Goal: Find specific page/section: Find specific page/section

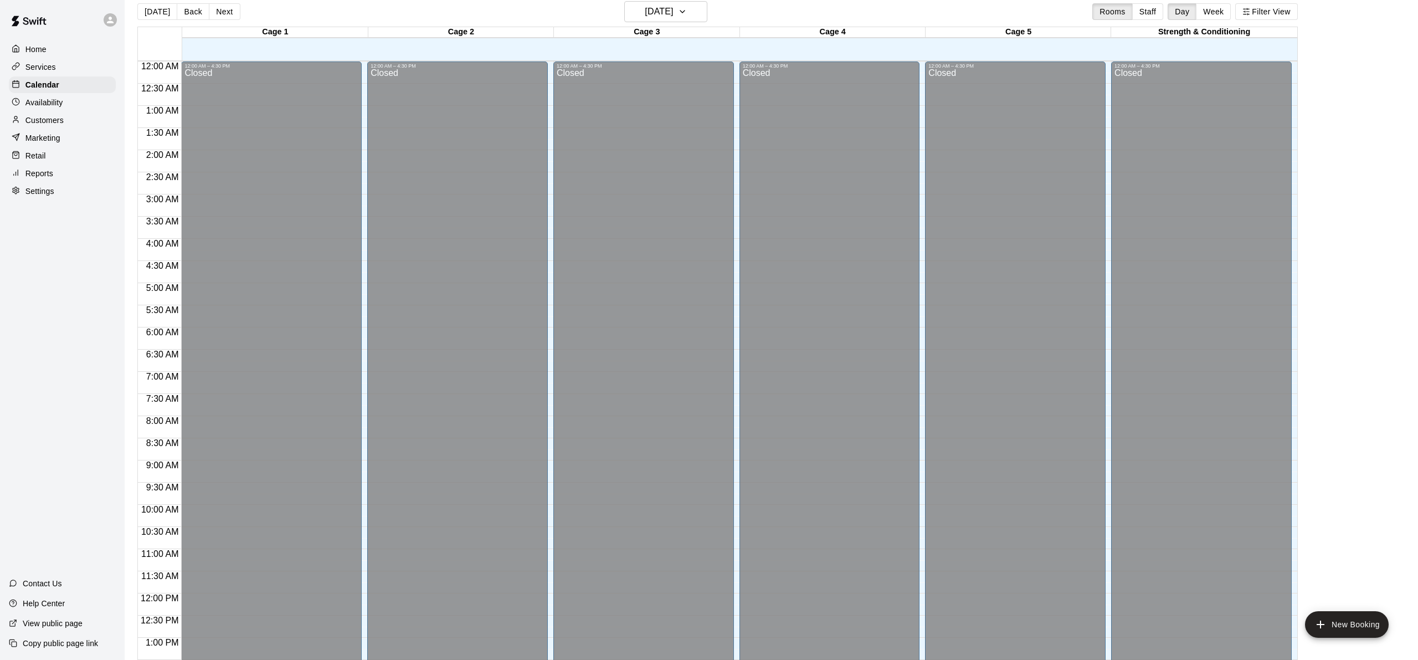
scroll to position [431, 0]
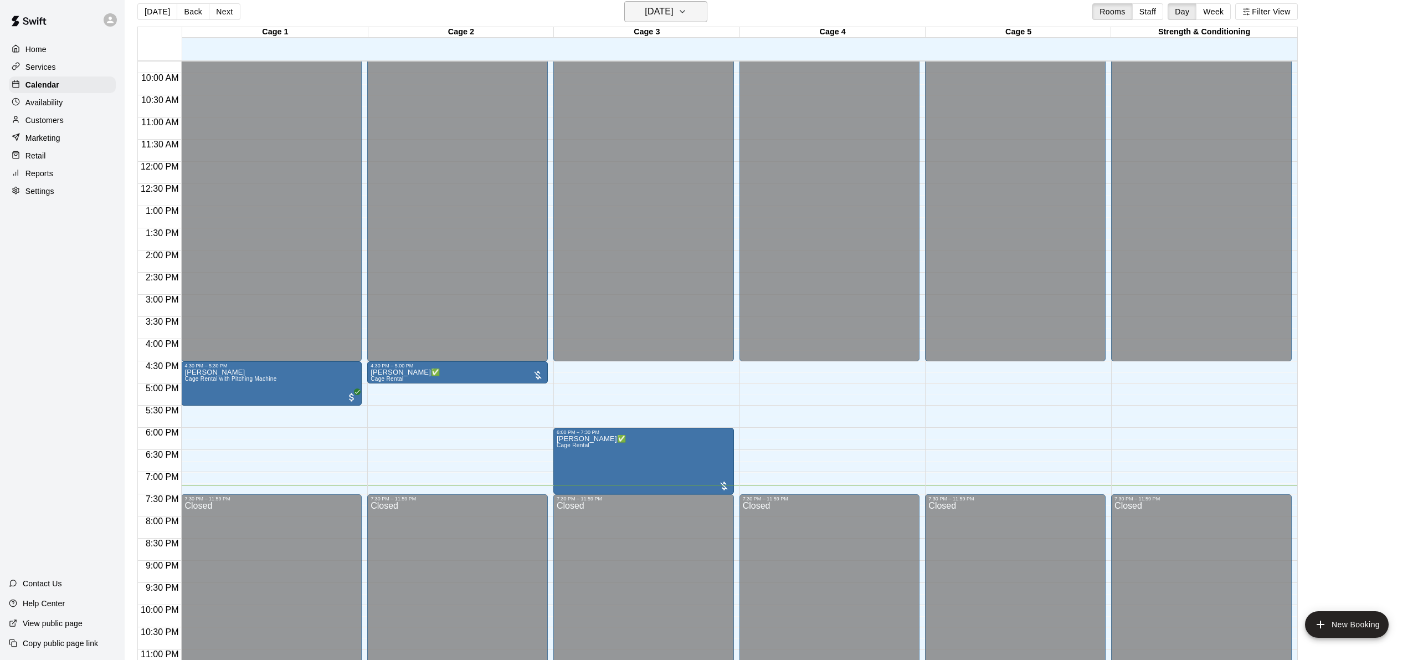
click at [645, 12] on h6 "[DATE]" at bounding box center [659, 12] width 28 height 16
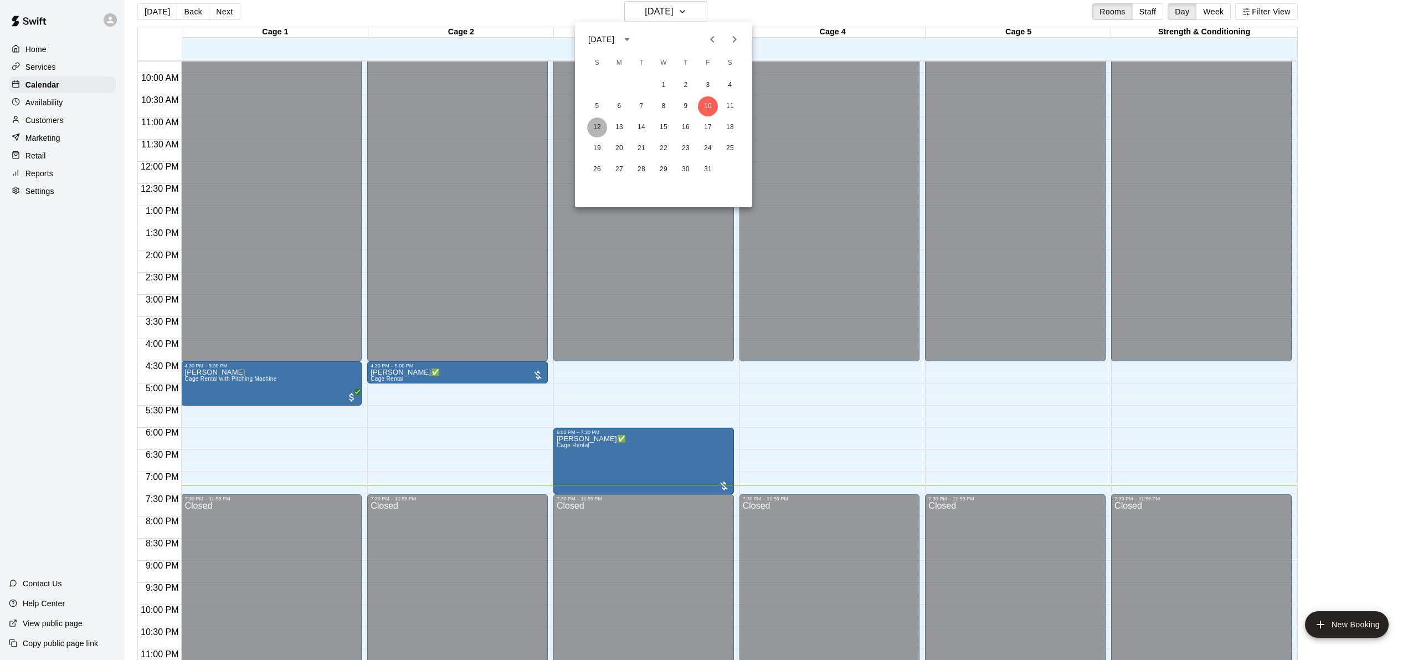
click at [594, 123] on button "12" at bounding box center [597, 127] width 20 height 20
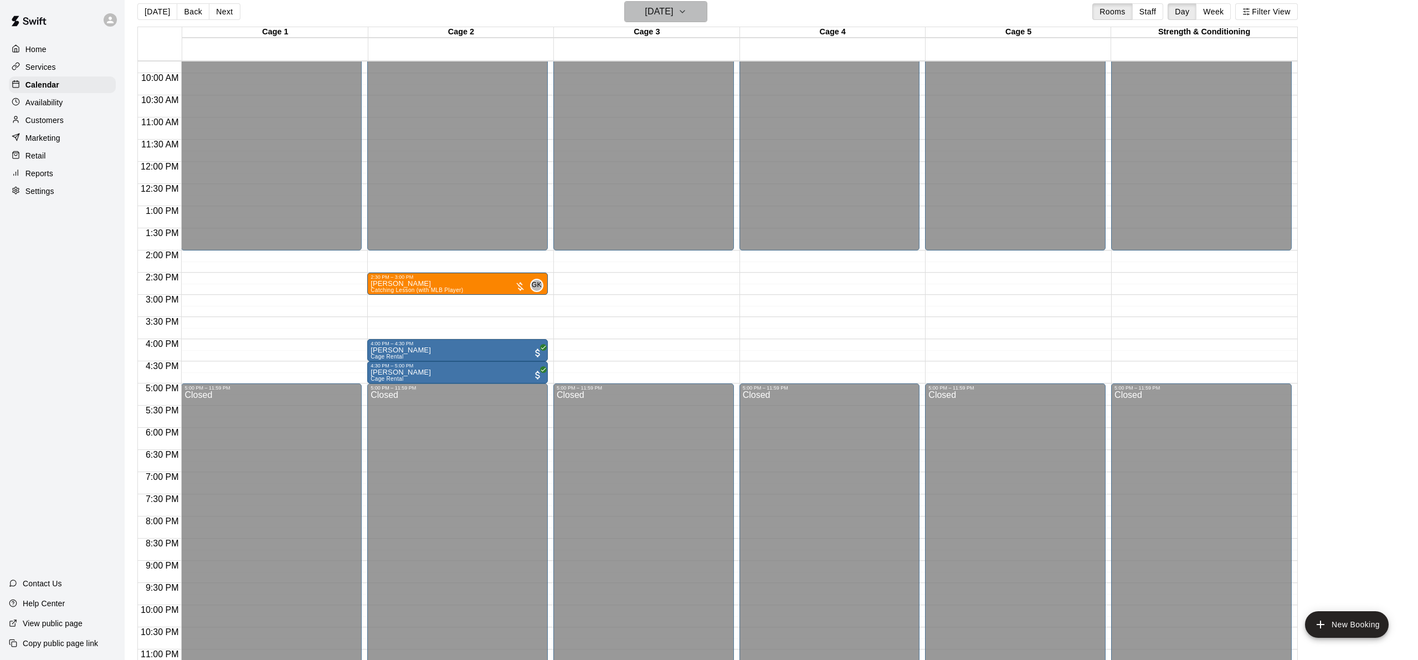
click at [662, 8] on h6 "[DATE]" at bounding box center [659, 12] width 28 height 16
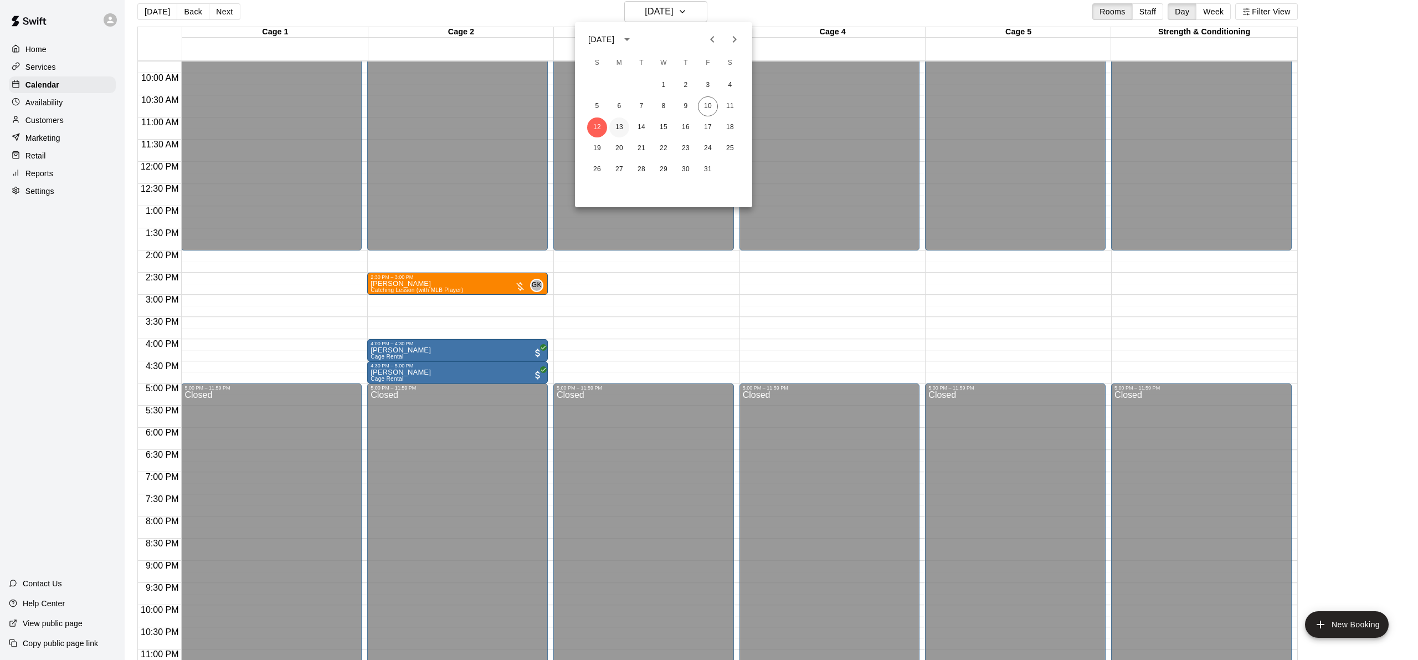
click at [619, 126] on button "13" at bounding box center [619, 127] width 20 height 20
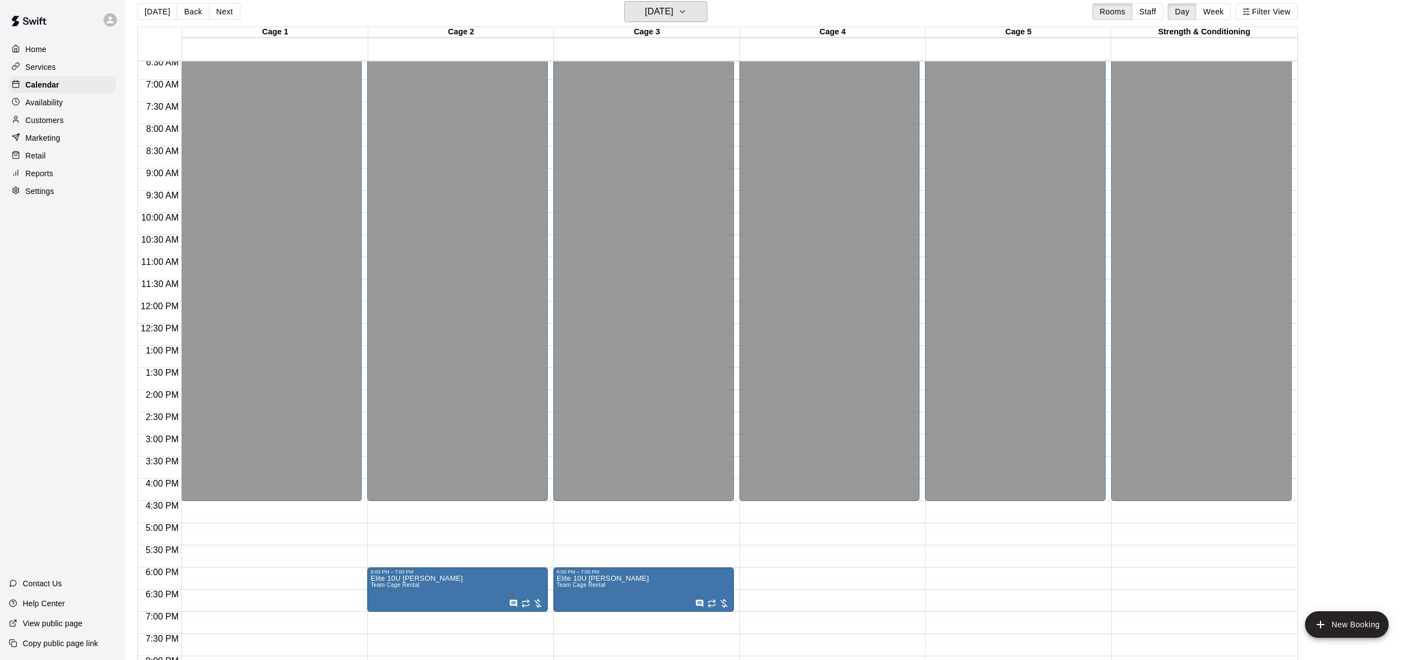
scroll to position [234, 0]
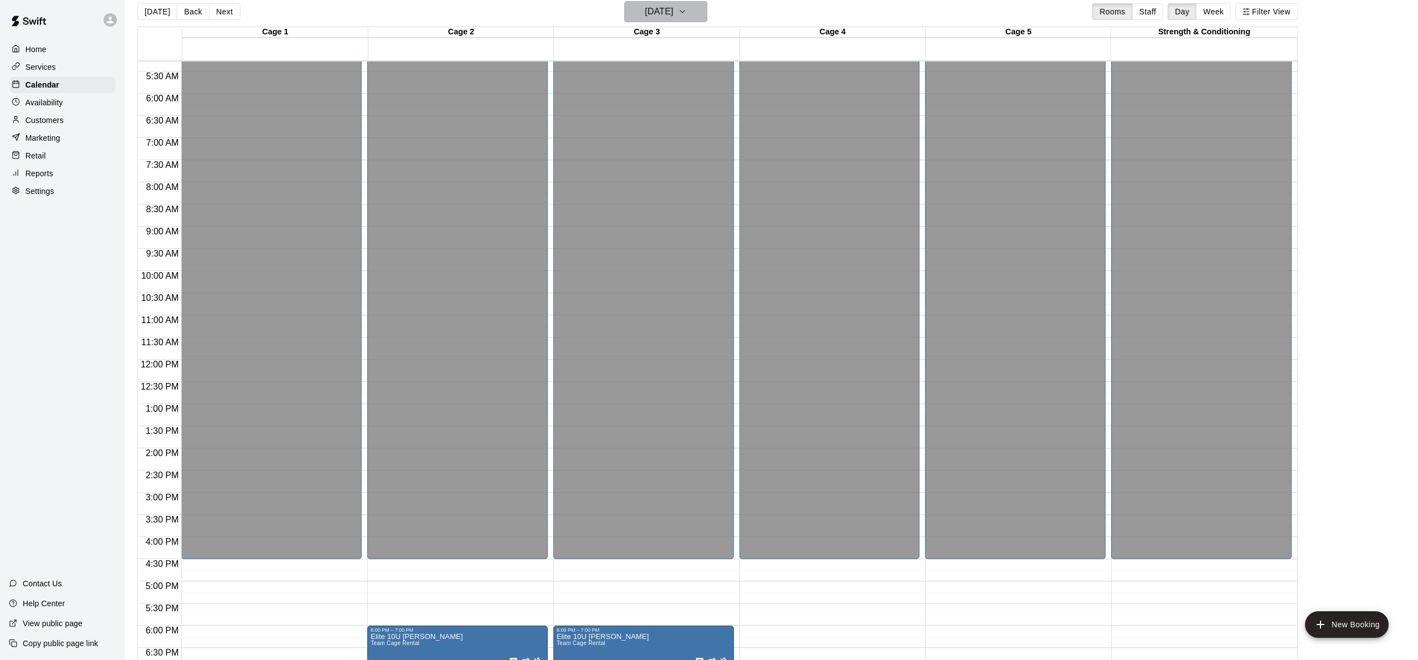
click at [673, 4] on h6 "[DATE]" at bounding box center [659, 12] width 28 height 16
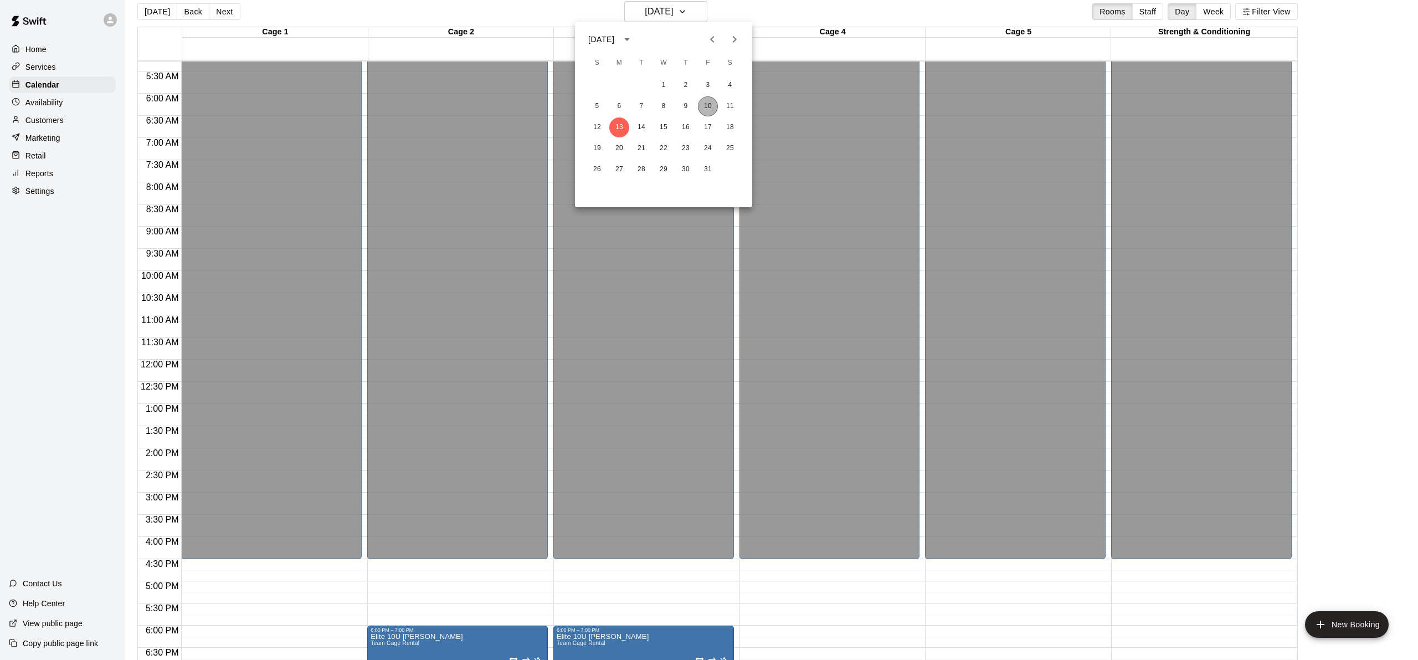
click at [698, 110] on button "10" at bounding box center [708, 106] width 20 height 20
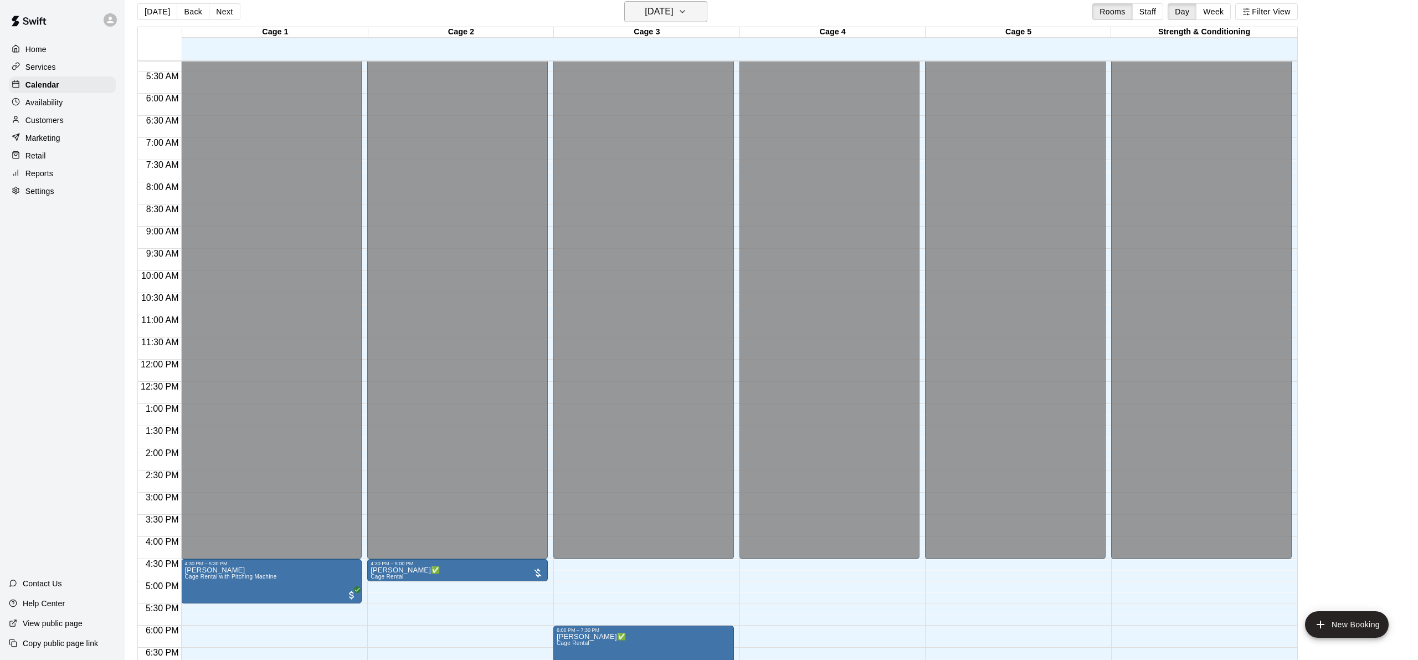
click at [657, 10] on h6 "[DATE]" at bounding box center [659, 12] width 28 height 16
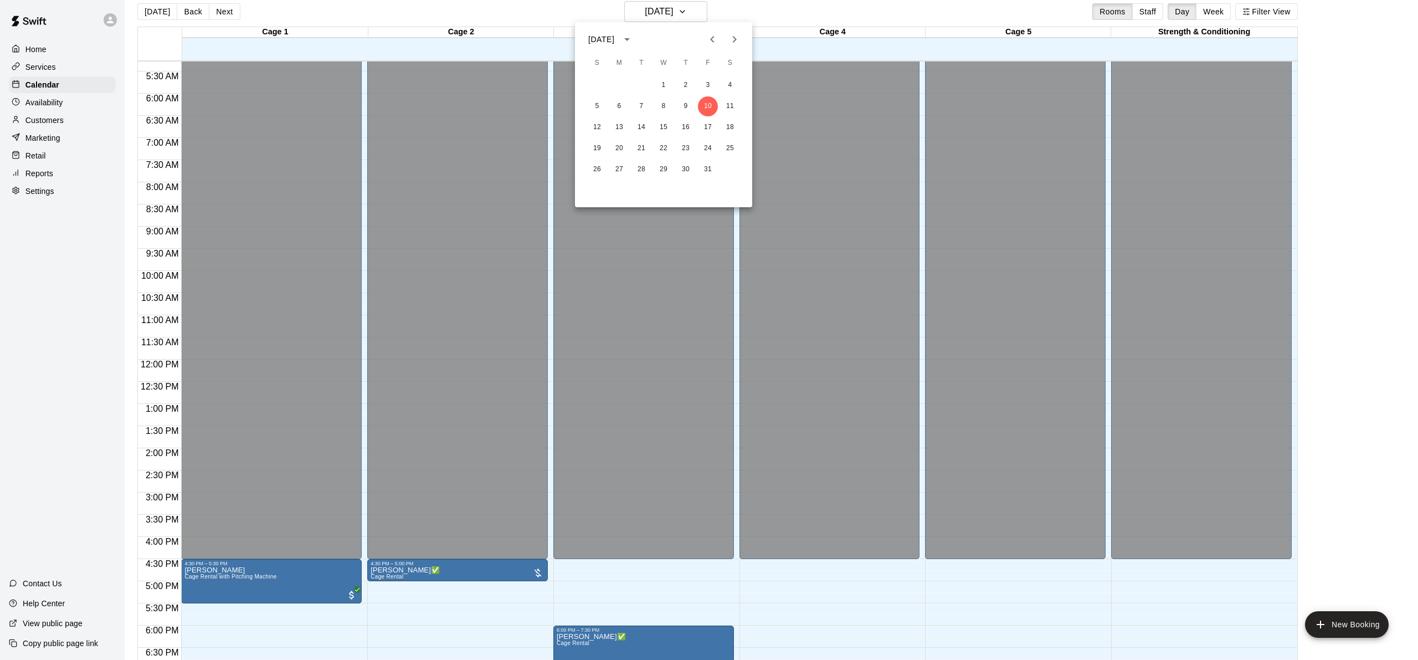
click at [649, 315] on div at bounding box center [709, 330] width 1418 height 660
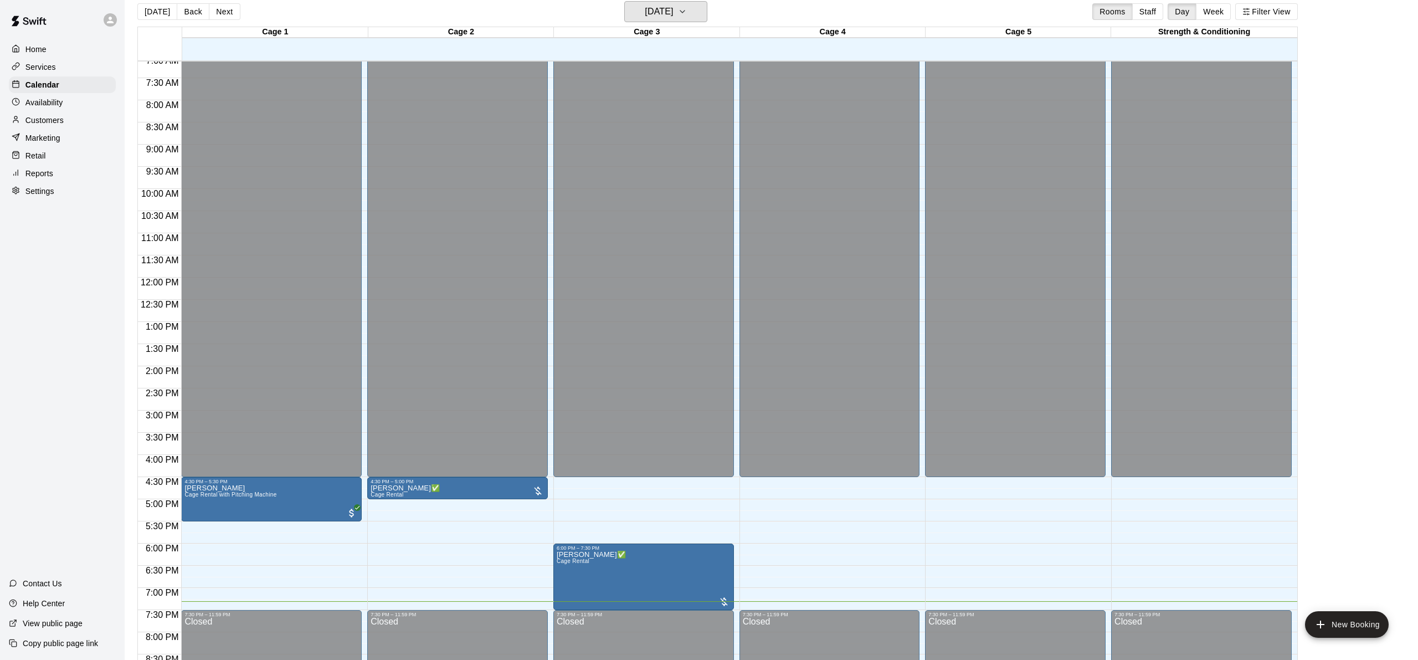
scroll to position [320, 0]
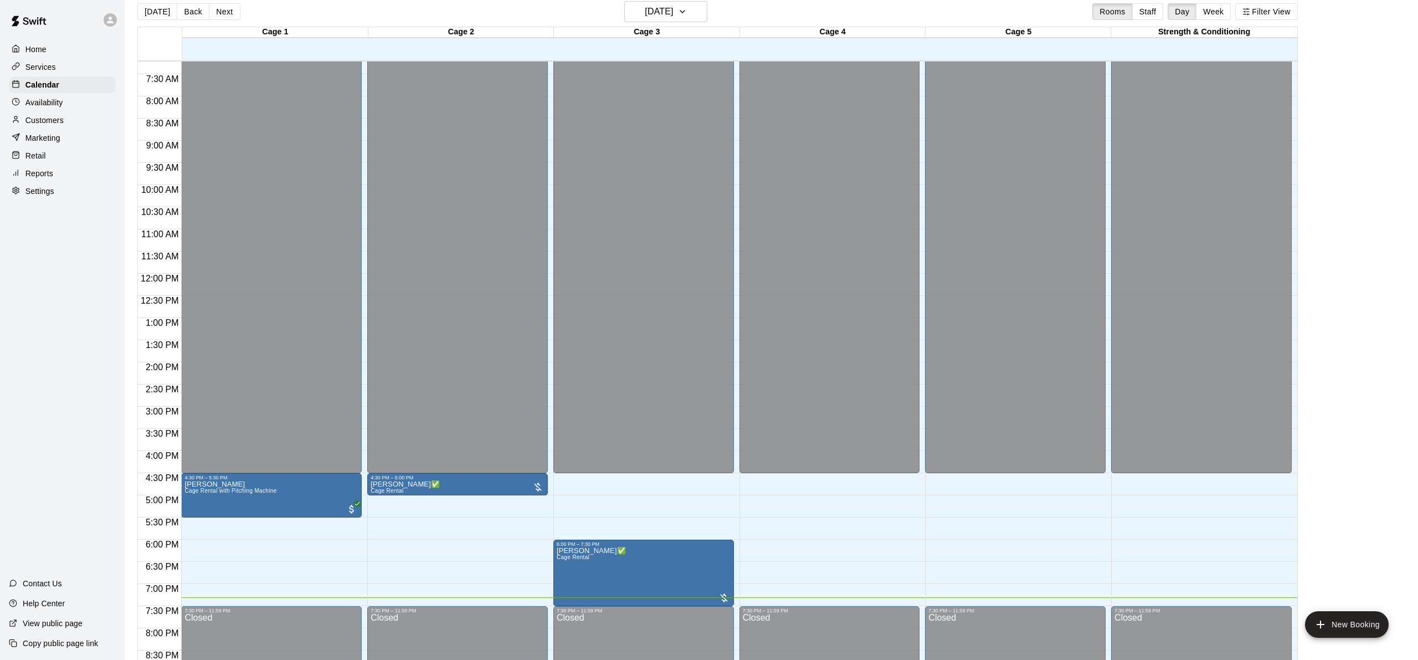
click at [82, 96] on div "Availability" at bounding box center [62, 102] width 107 height 17
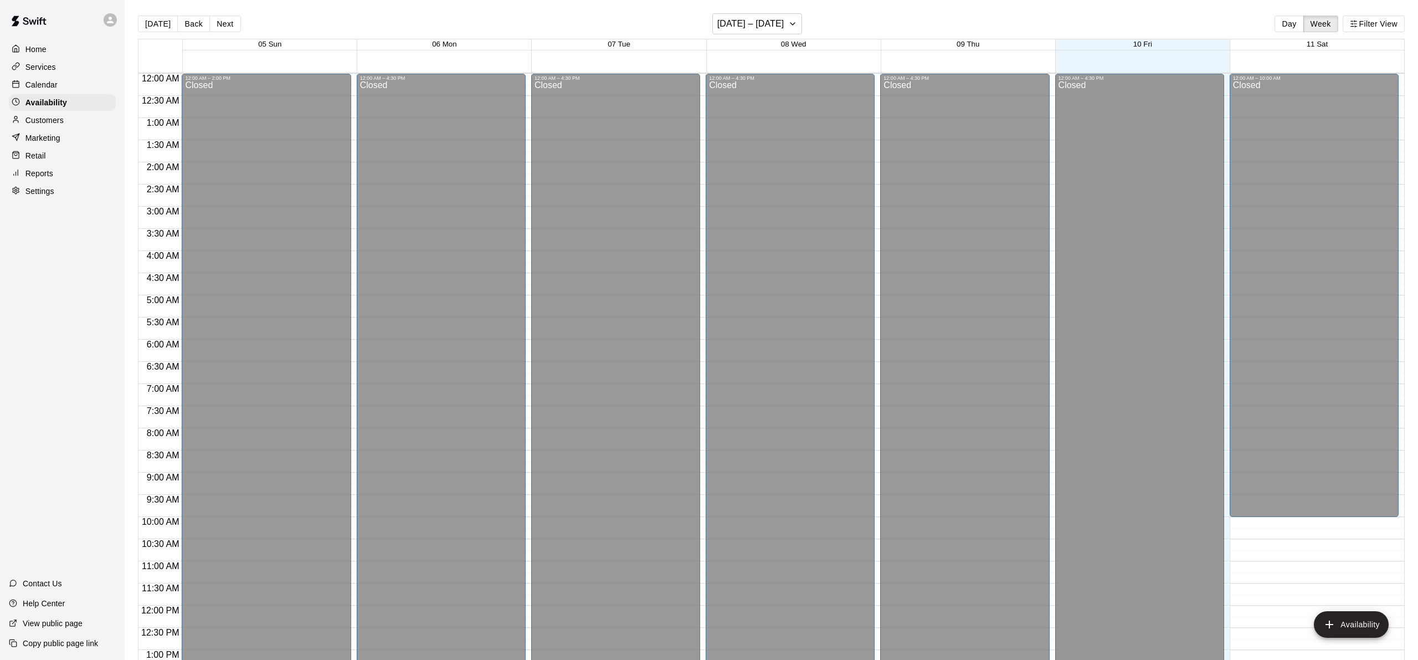
scroll to position [465, 0]
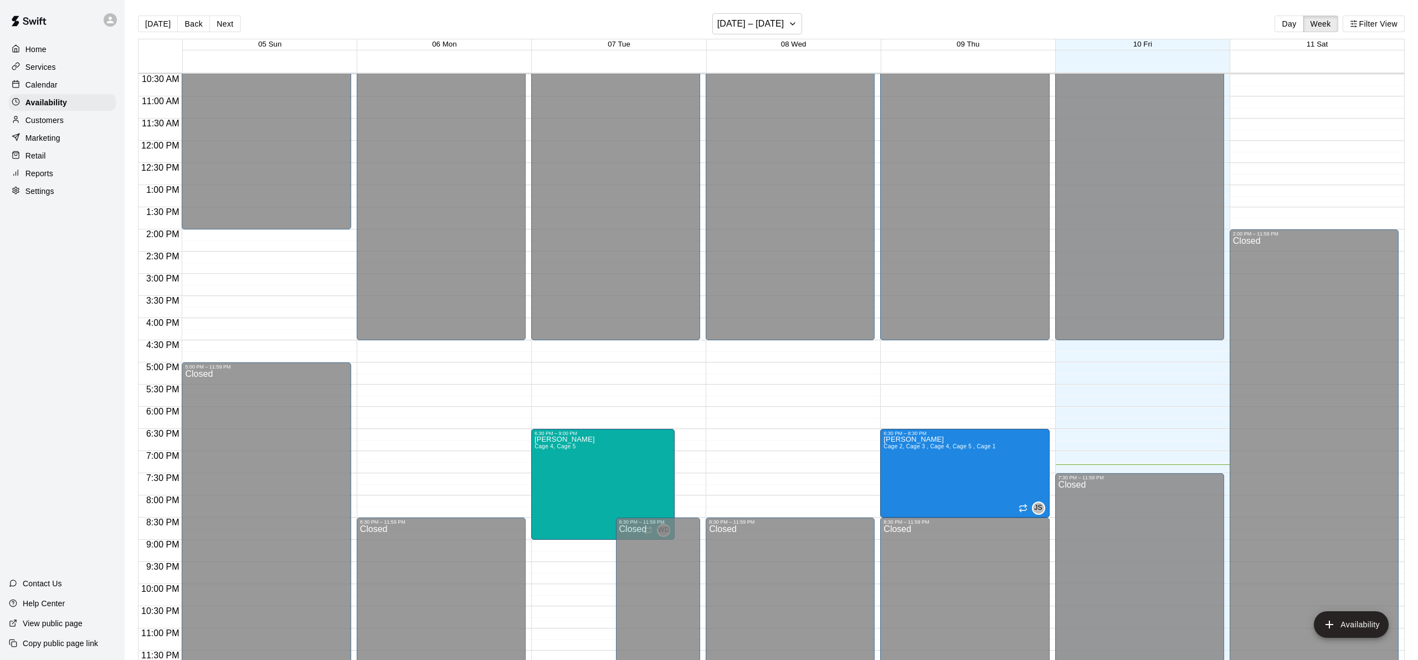
click at [66, 77] on div "Calendar" at bounding box center [62, 84] width 107 height 17
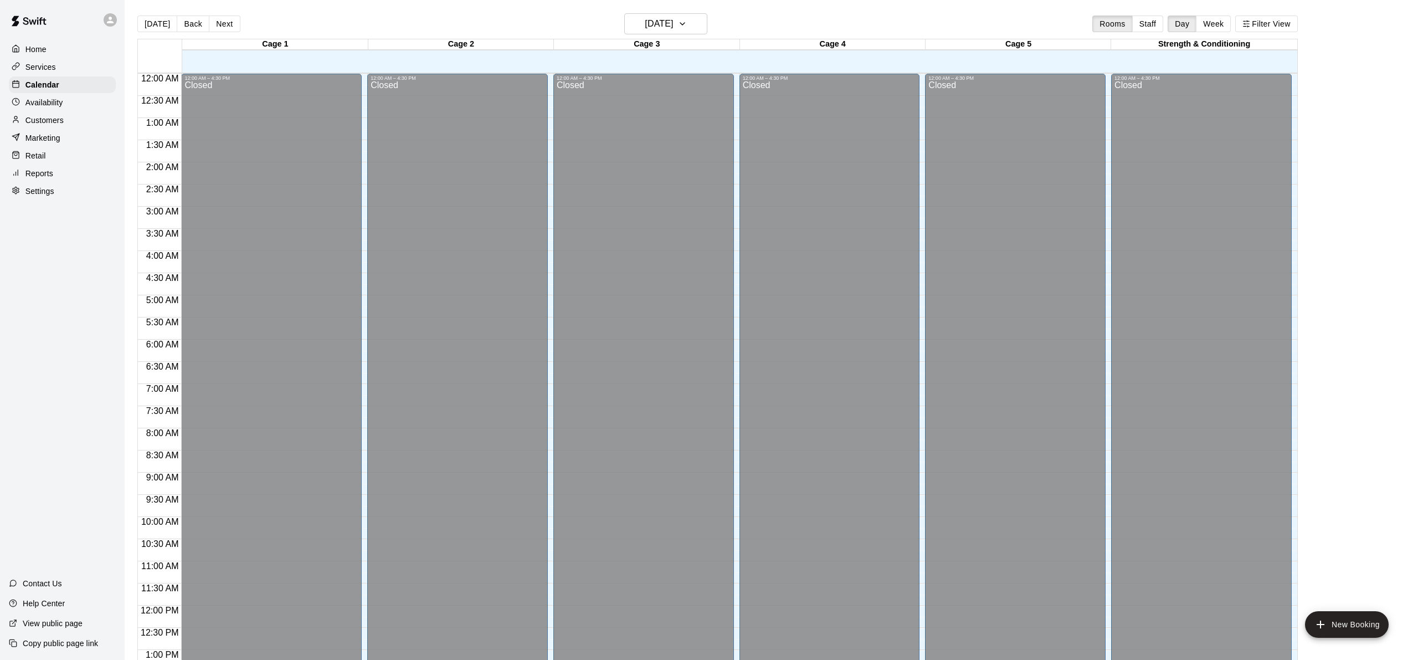
scroll to position [431, 0]
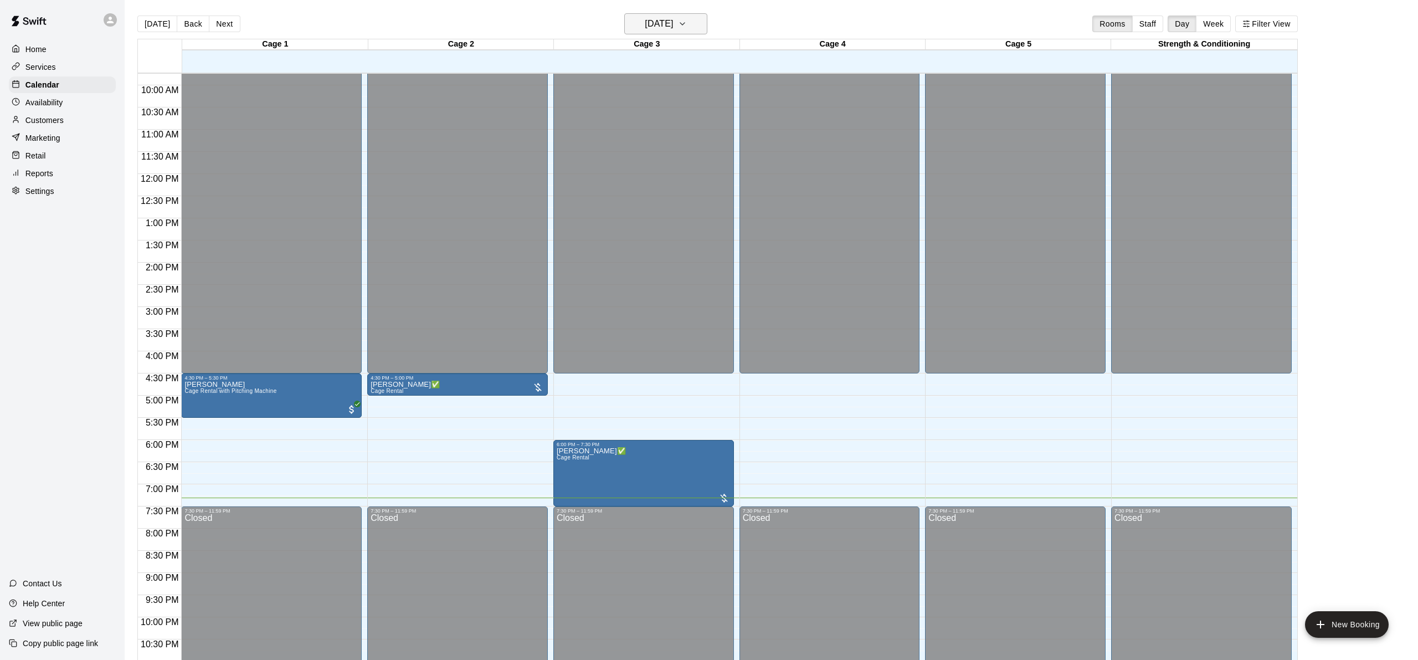
click at [670, 25] on h6 "[DATE]" at bounding box center [659, 24] width 28 height 16
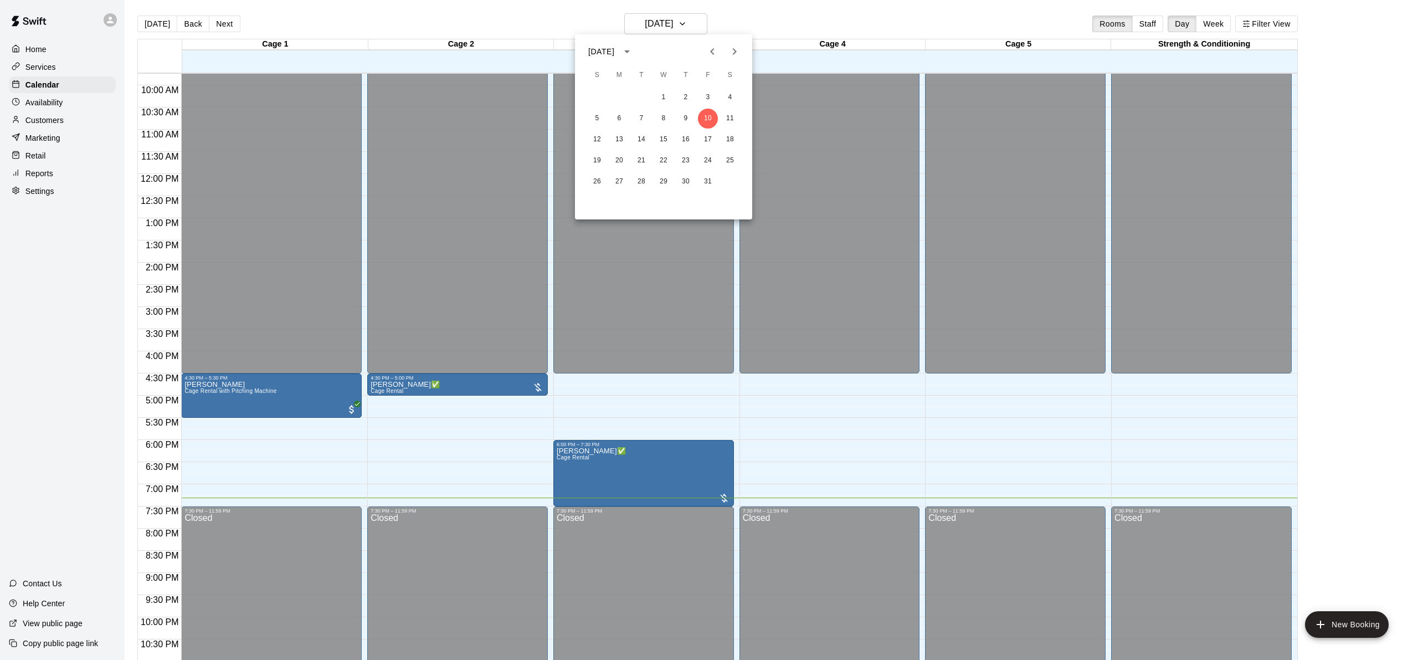
click at [665, 302] on div at bounding box center [709, 330] width 1418 height 660
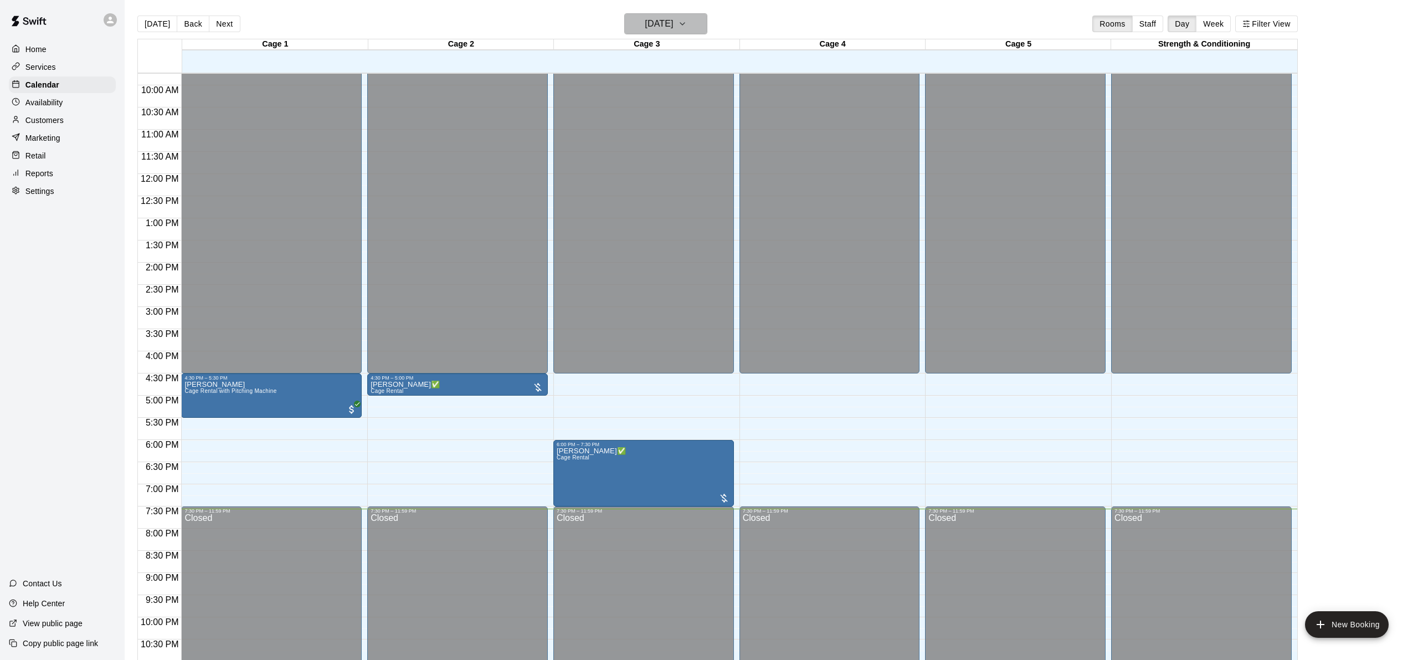
click at [673, 13] on button "[DATE]" at bounding box center [665, 23] width 83 height 21
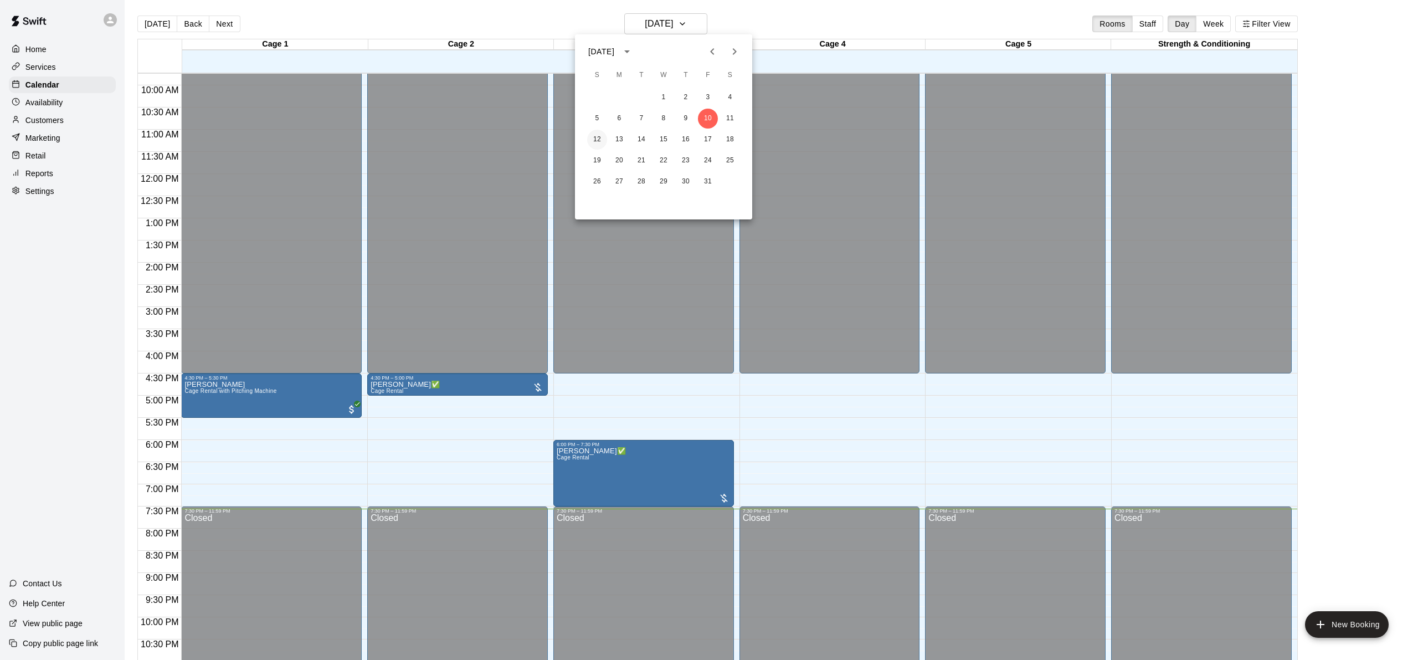
click at [595, 138] on button "12" at bounding box center [597, 140] width 20 height 20
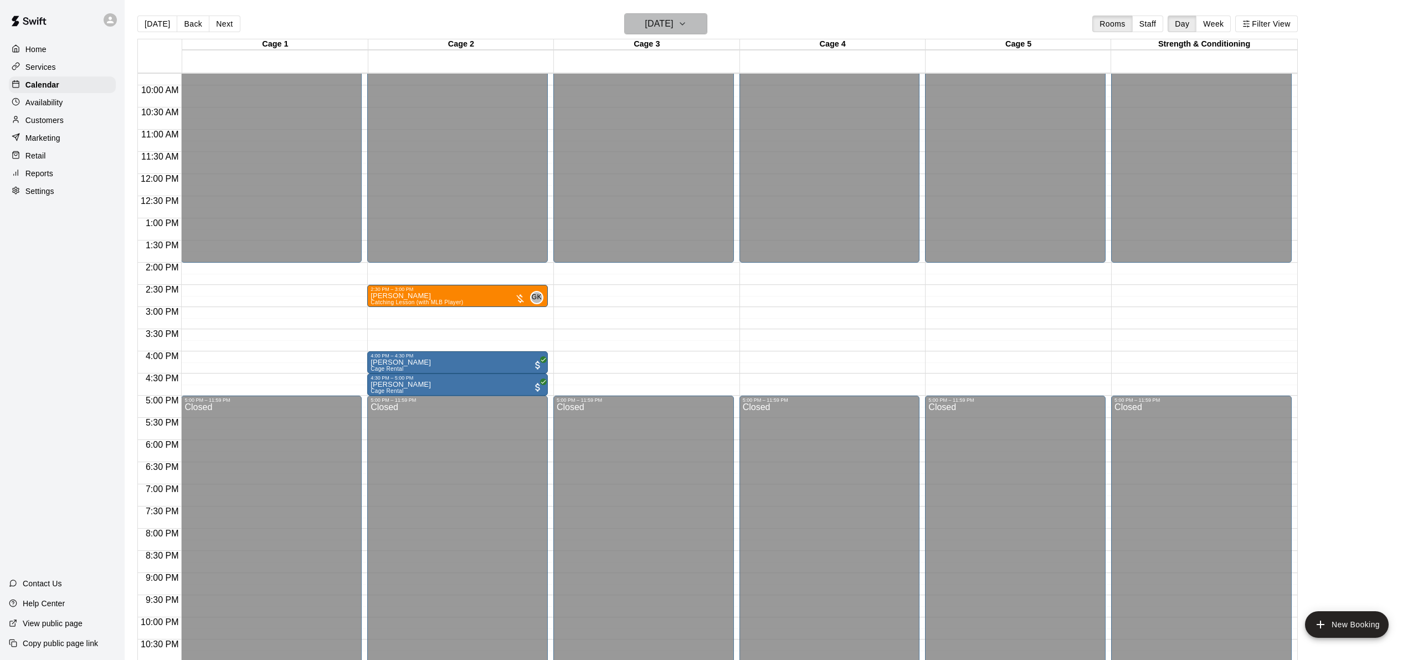
click at [645, 21] on h6 "[DATE]" at bounding box center [659, 24] width 28 height 16
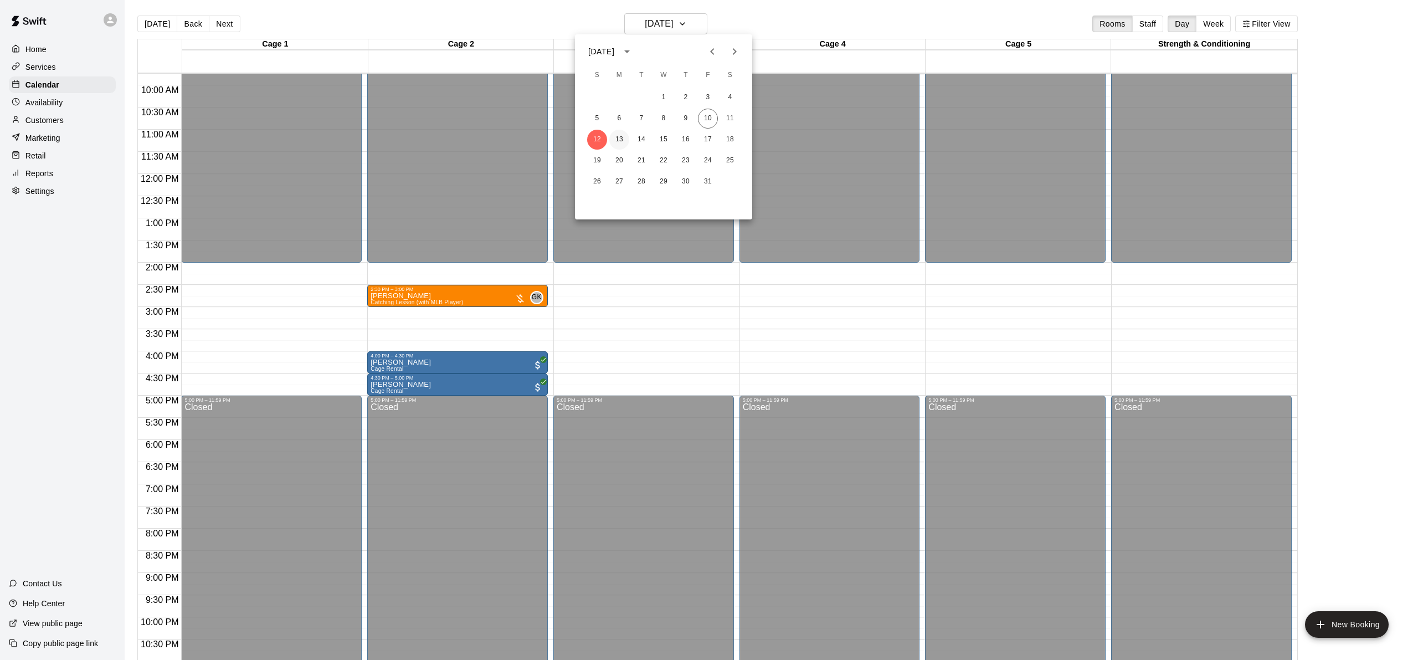
click at [622, 140] on button "13" at bounding box center [619, 140] width 20 height 20
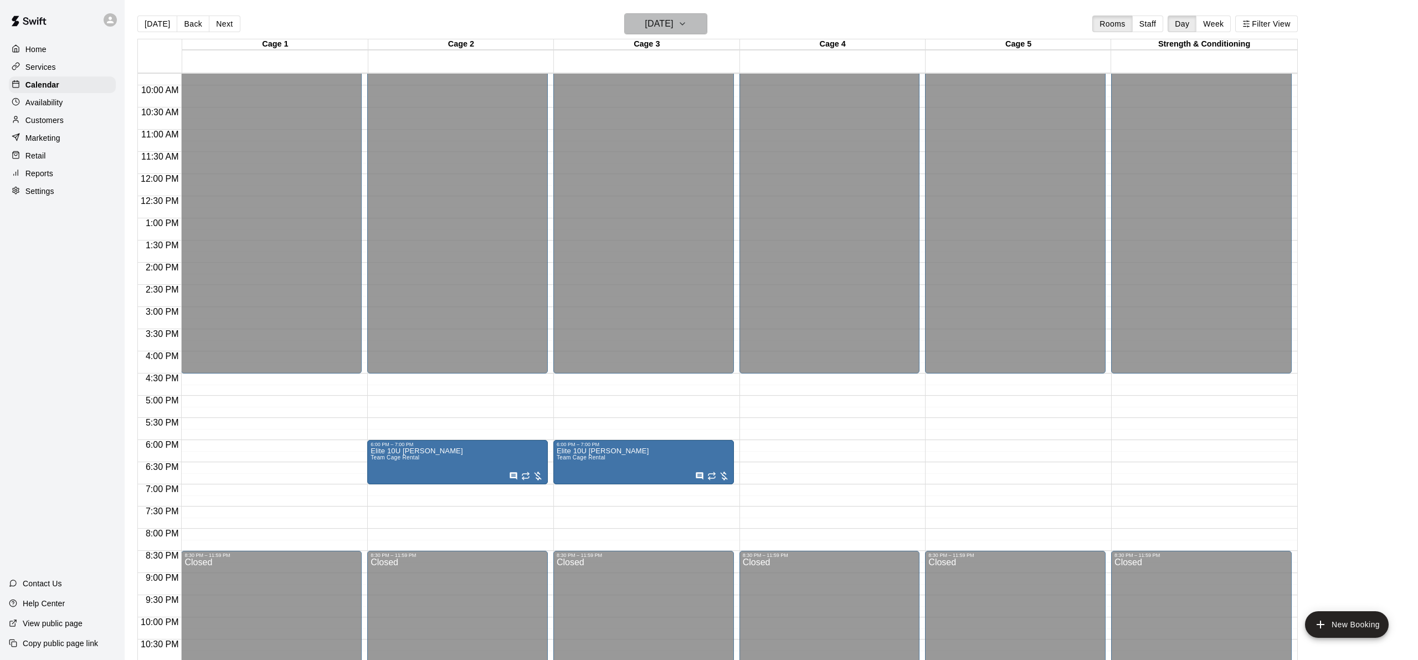
click at [645, 17] on h6 "[DATE]" at bounding box center [659, 24] width 28 height 16
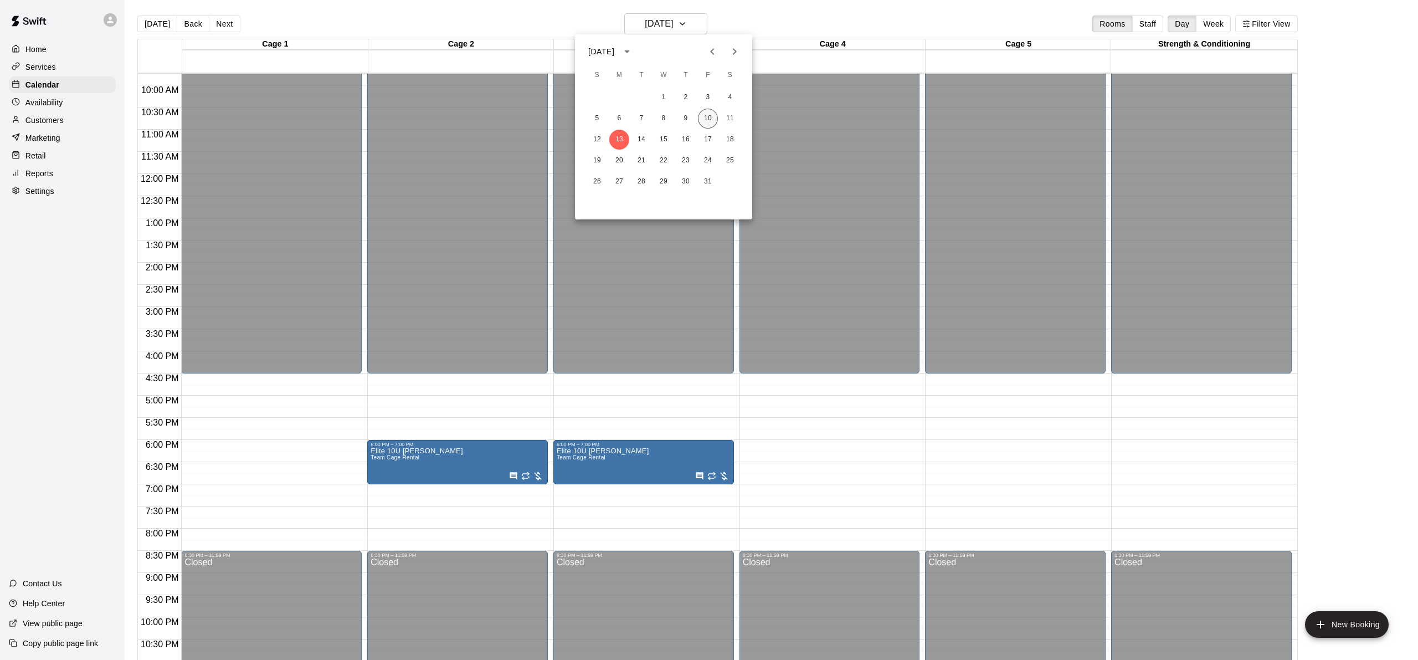
click at [703, 120] on button "10" at bounding box center [708, 119] width 20 height 20
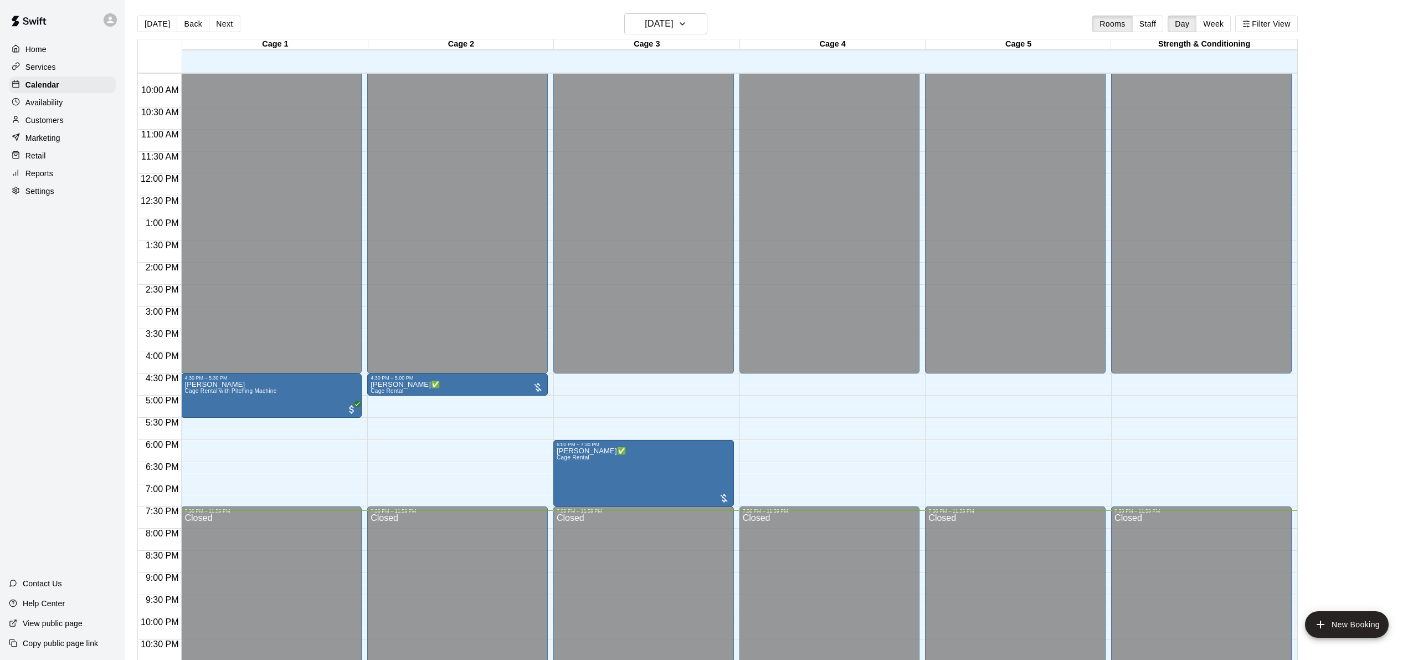
click at [632, 38] on div "[DATE] Back [DATE][DATE] Rooms Staff Day Week Filter View Cage 1 10 Fri Cage 2 …" at bounding box center [717, 343] width 1160 height 660
click at [625, 34] on div "[DATE] Back [DATE][DATE] Rooms Staff Day Week Filter View" at bounding box center [717, 25] width 1160 height 25
click at [626, 26] on button "[DATE]" at bounding box center [665, 23] width 83 height 21
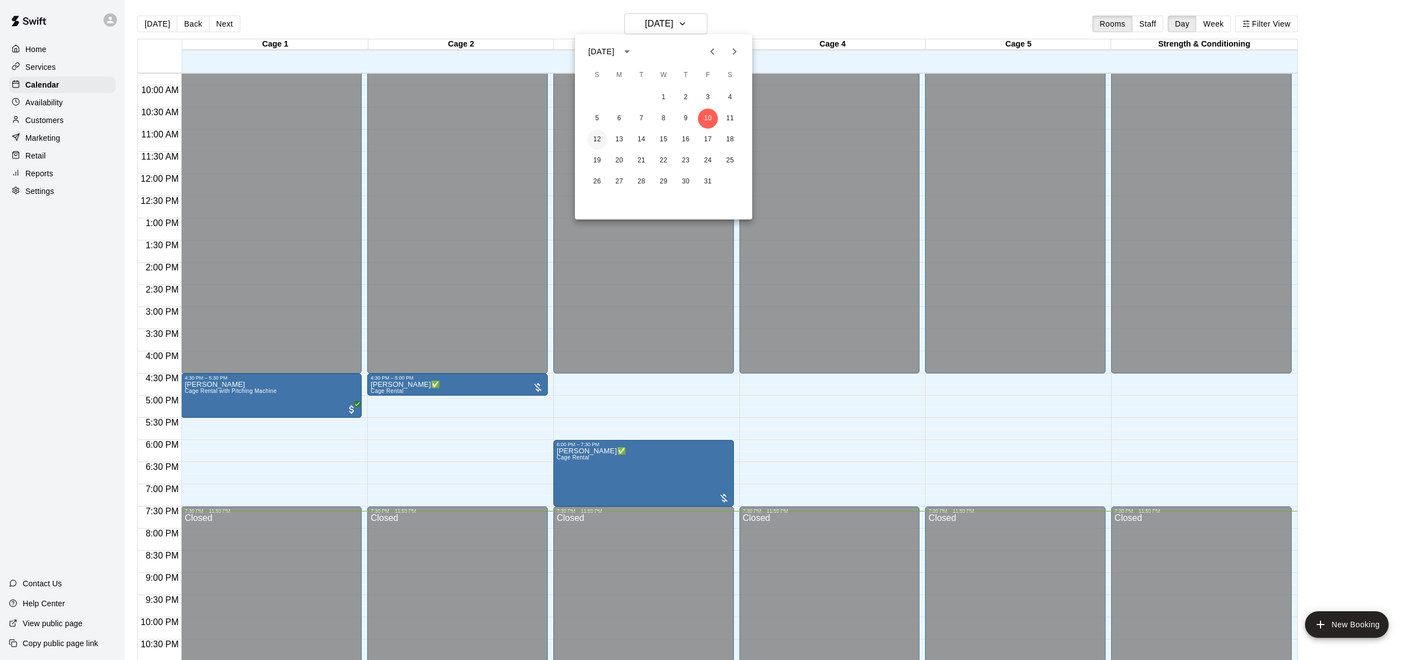
click at [595, 141] on button "12" at bounding box center [597, 140] width 20 height 20
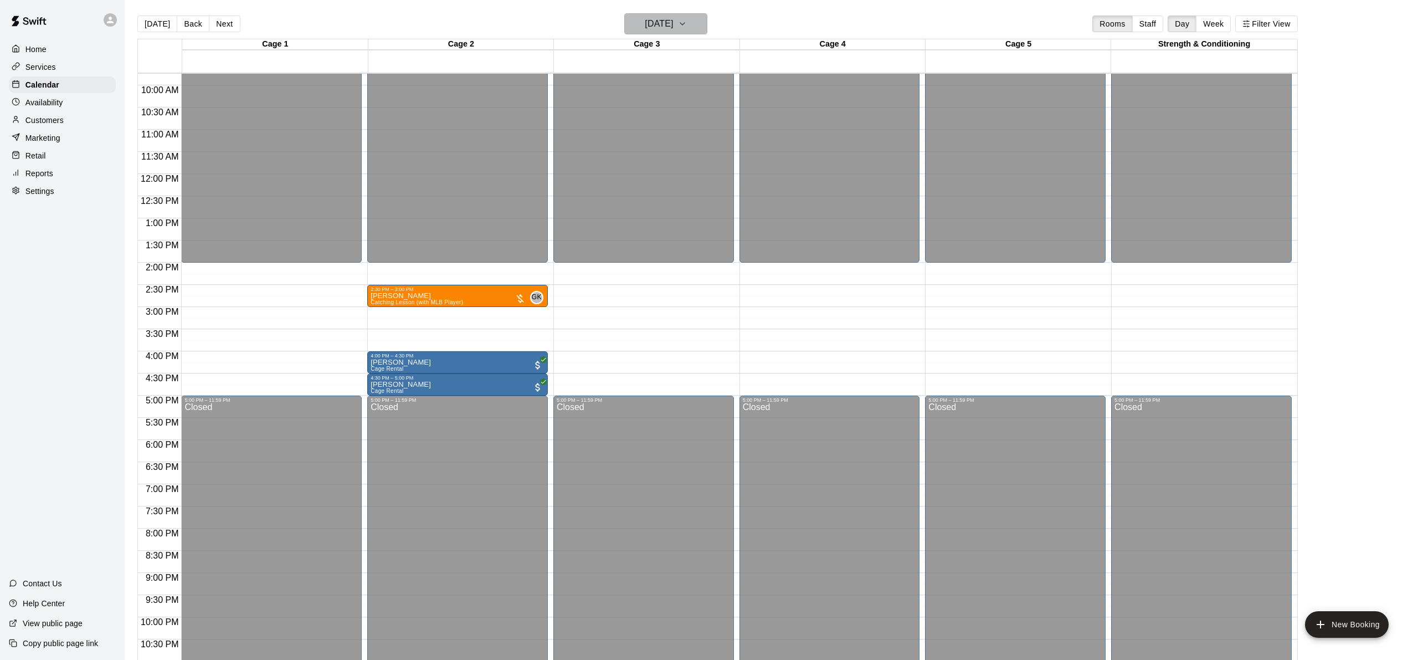
click at [648, 18] on h6 "[DATE]" at bounding box center [659, 24] width 28 height 16
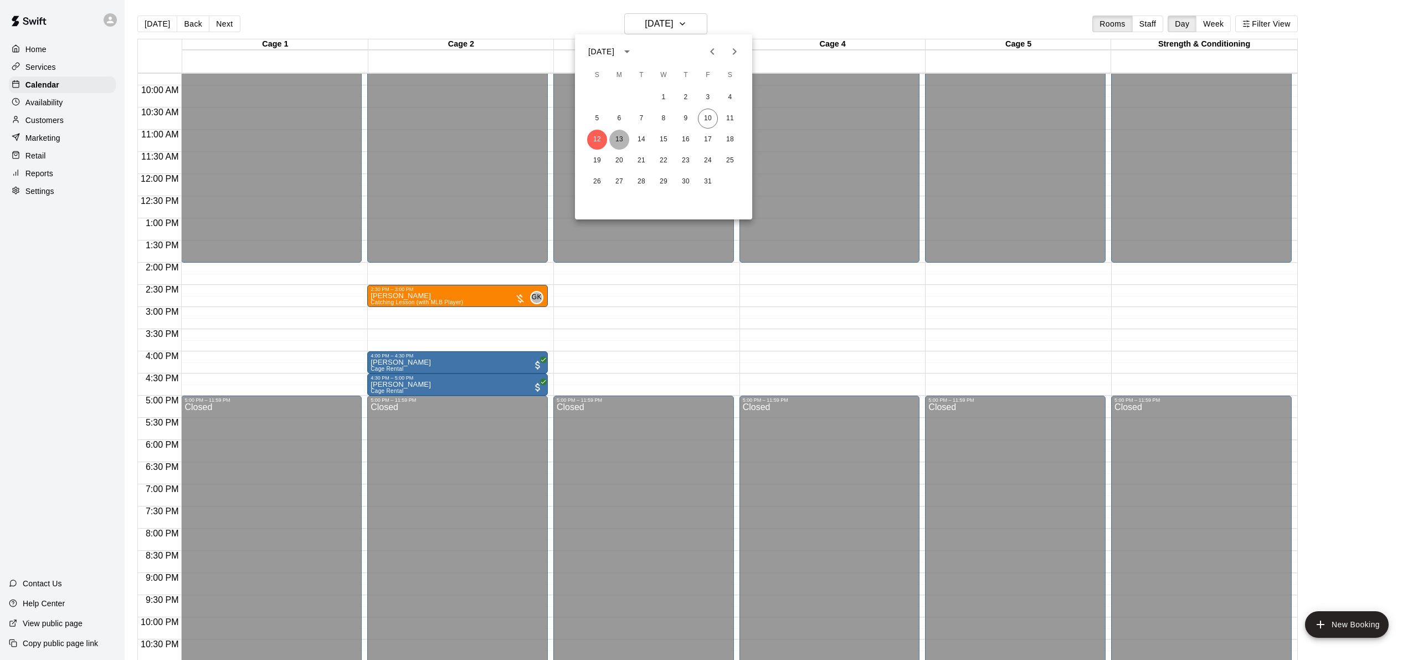
click at [617, 139] on button "13" at bounding box center [619, 140] width 20 height 20
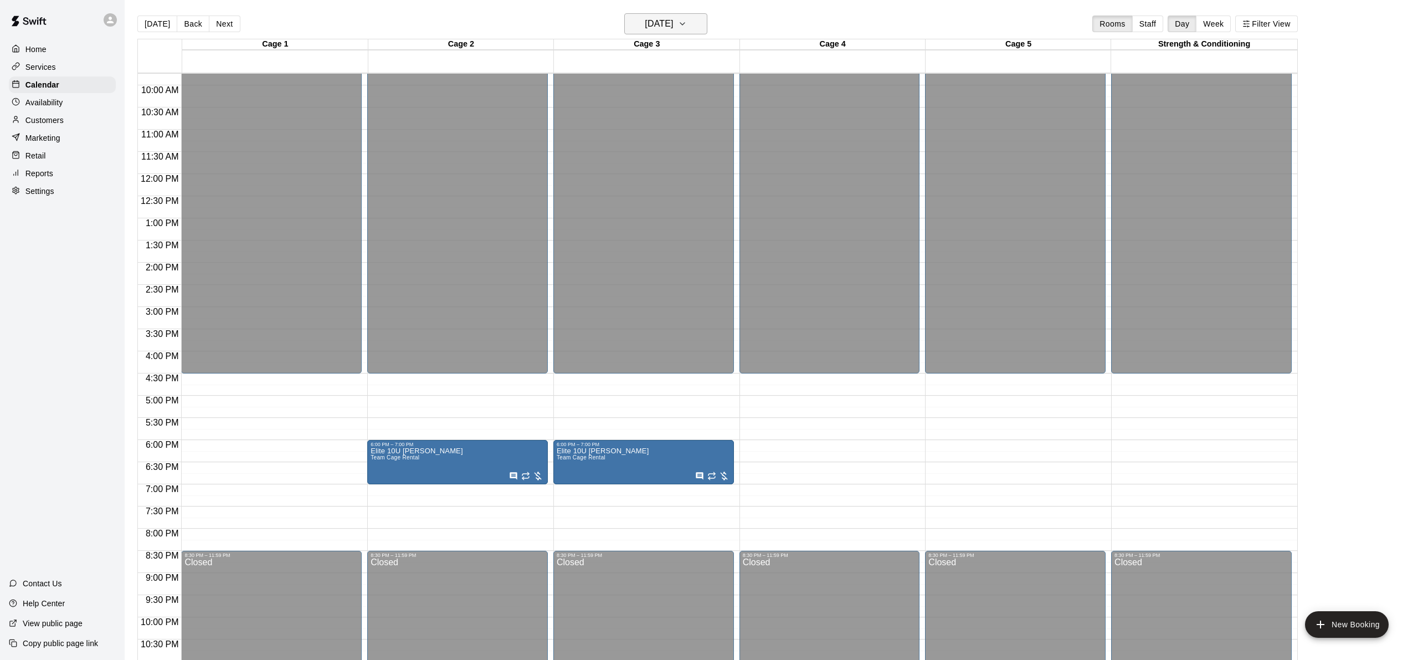
click at [666, 14] on button "[DATE]" at bounding box center [665, 23] width 83 height 21
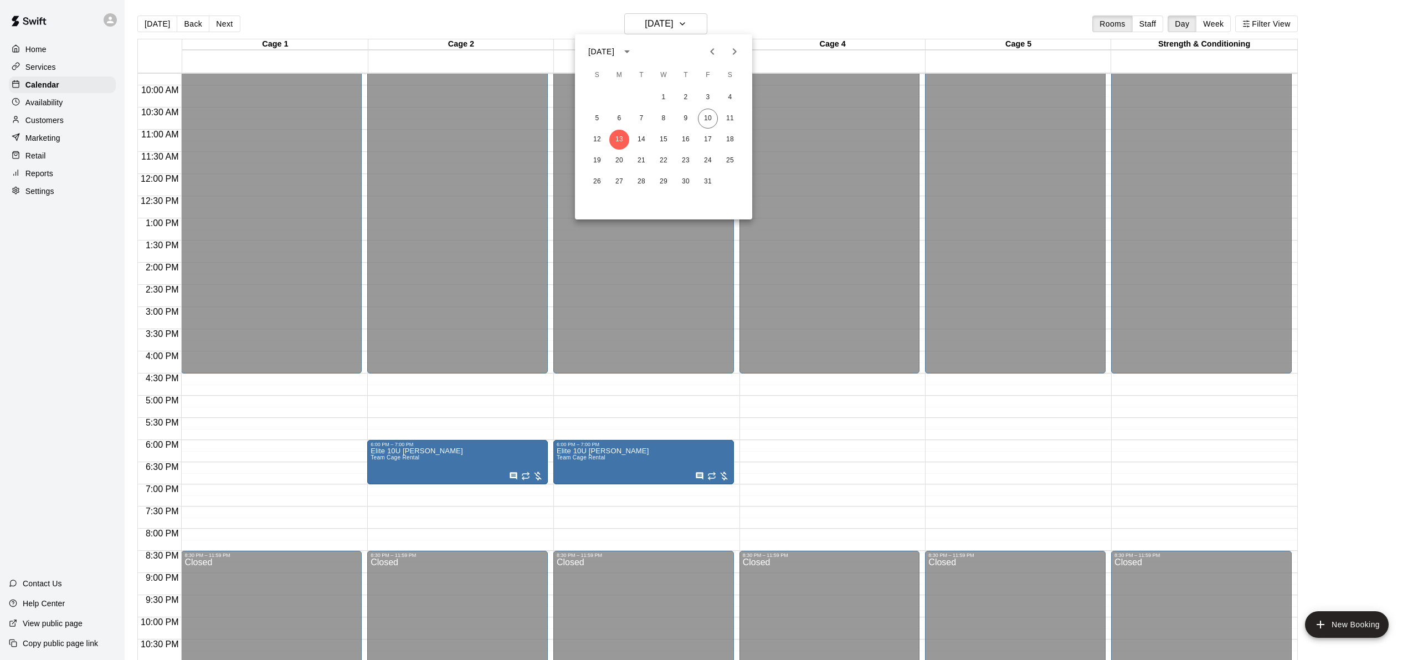
click at [667, 13] on div at bounding box center [709, 330] width 1418 height 660
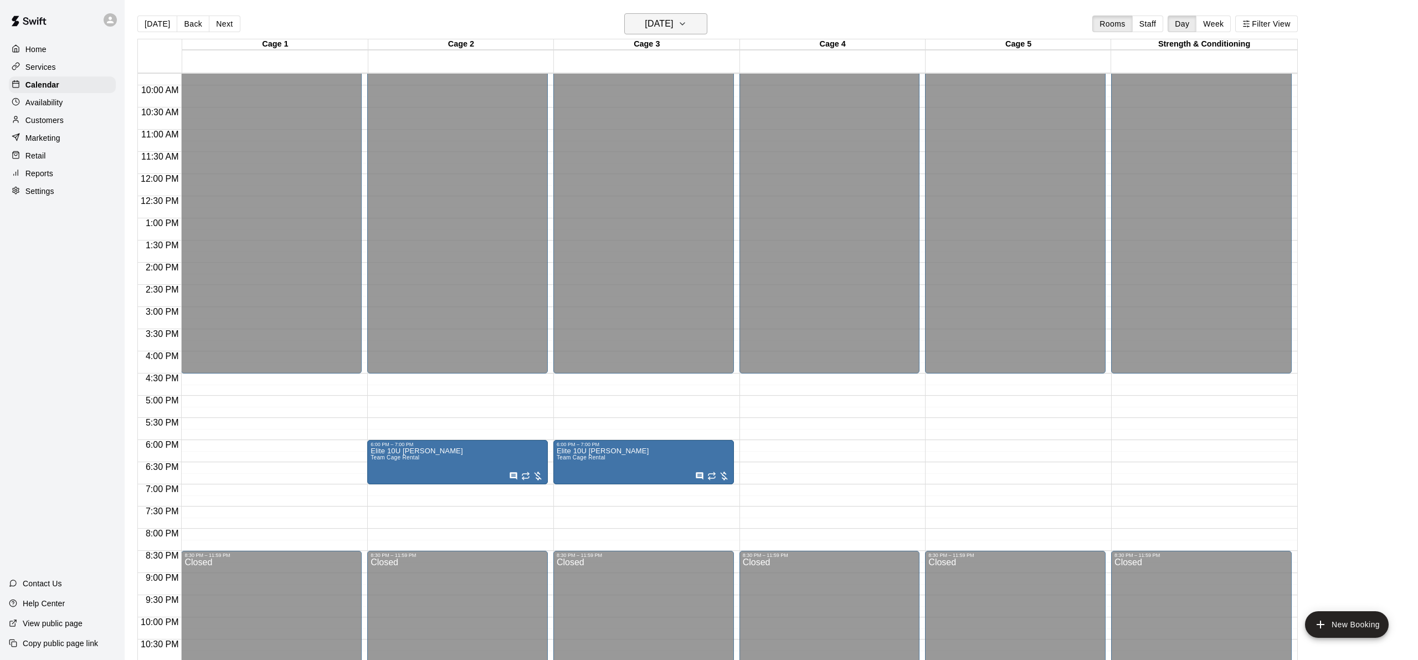
click at [669, 19] on h6 "[DATE]" at bounding box center [659, 24] width 28 height 16
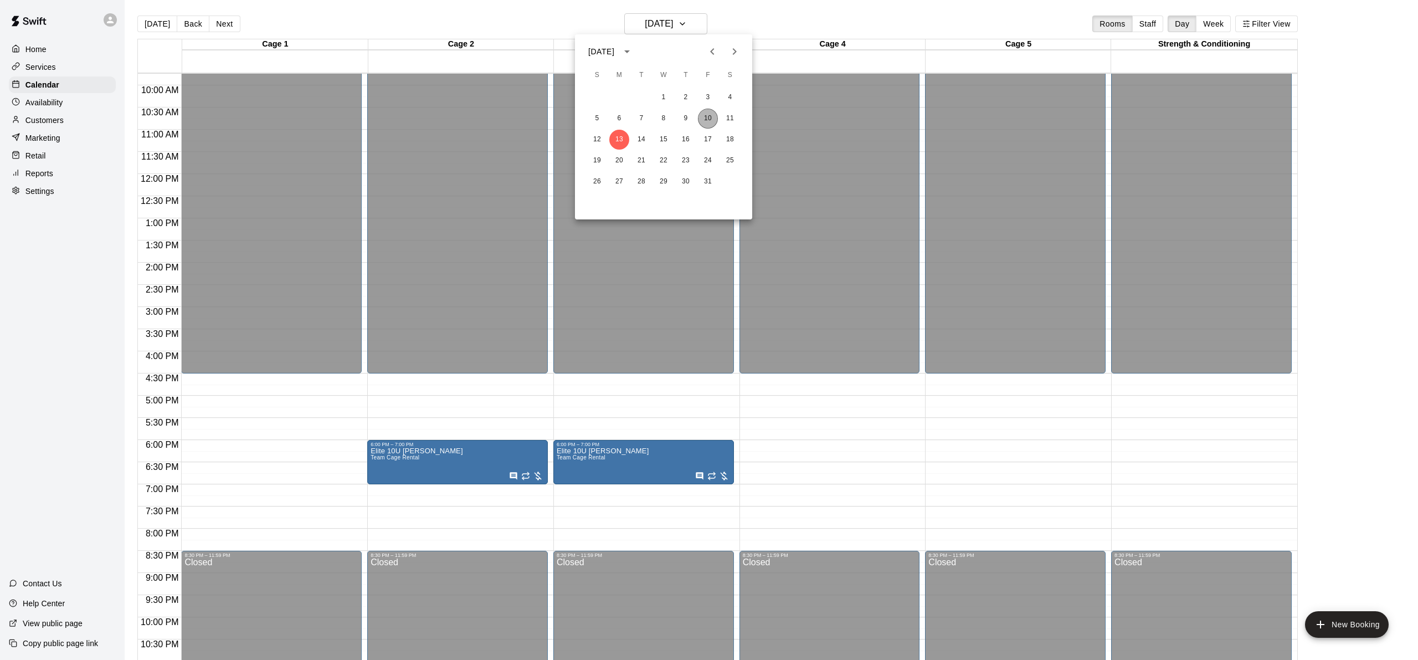
click at [706, 120] on button "10" at bounding box center [708, 119] width 20 height 20
